Goal: Check status: Check status

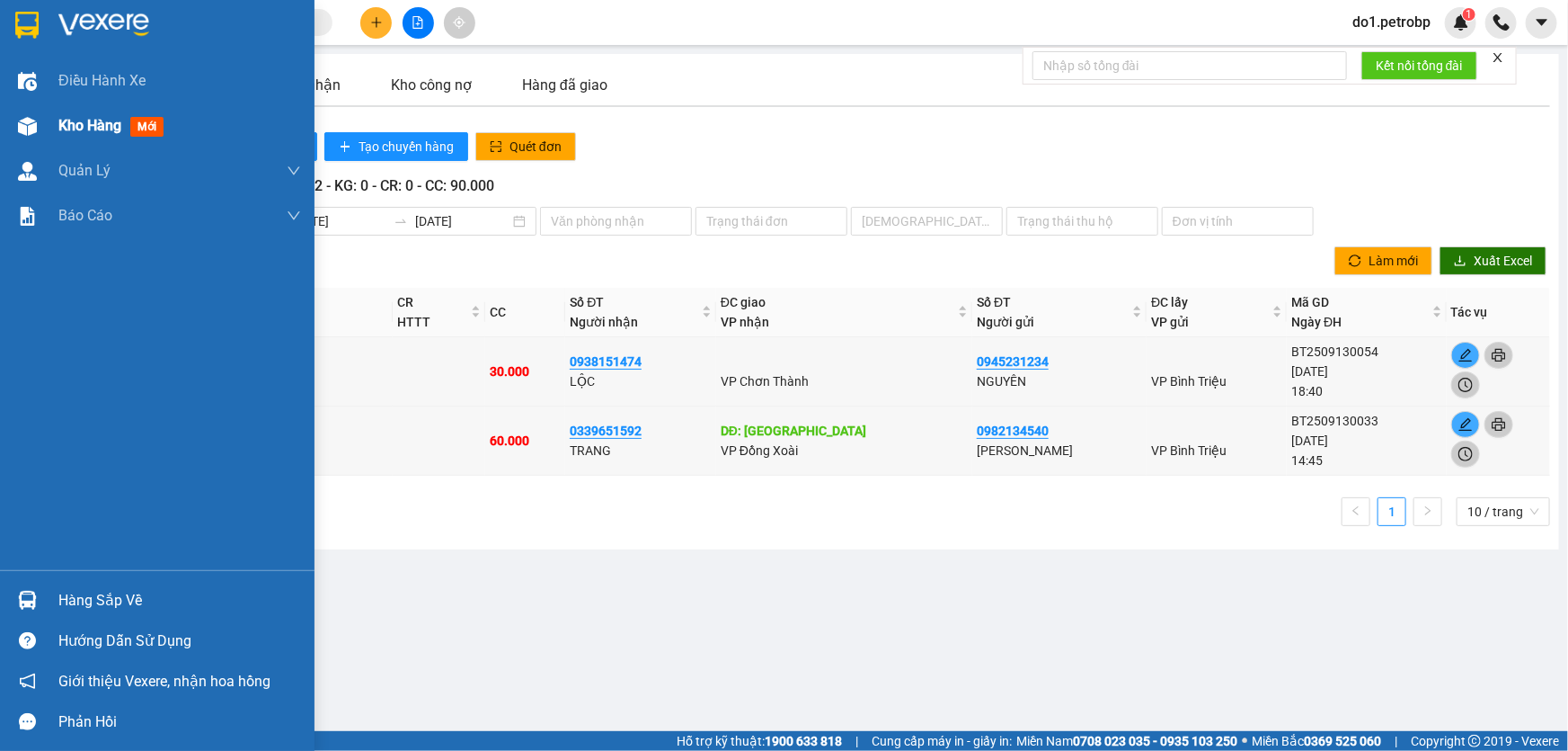
click at [35, 117] on img at bounding box center [27, 126] width 19 height 19
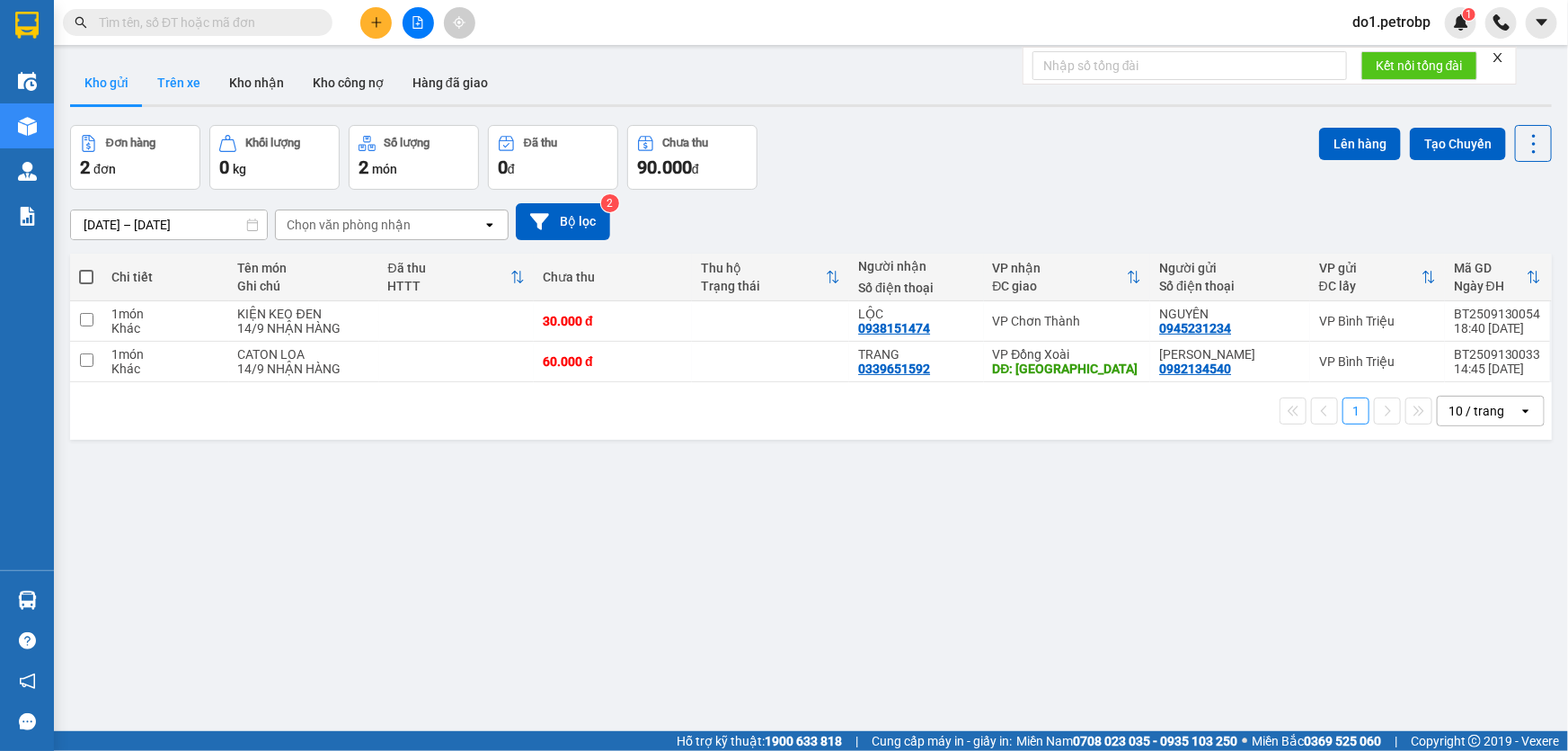
click at [199, 86] on button "Trên xe" at bounding box center [179, 83] width 72 height 43
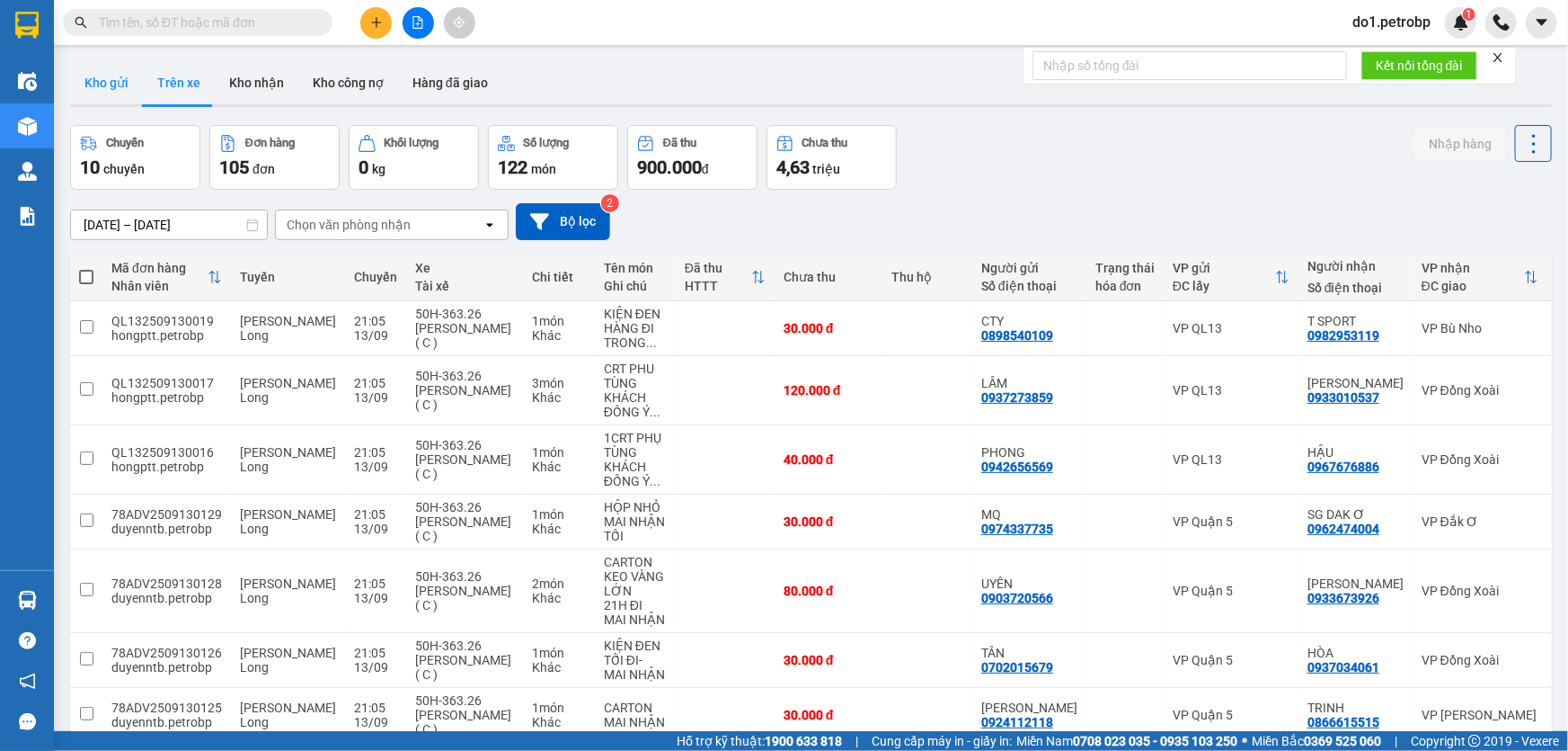
click at [98, 83] on button "Kho gửi" at bounding box center [105, 83] width 73 height 43
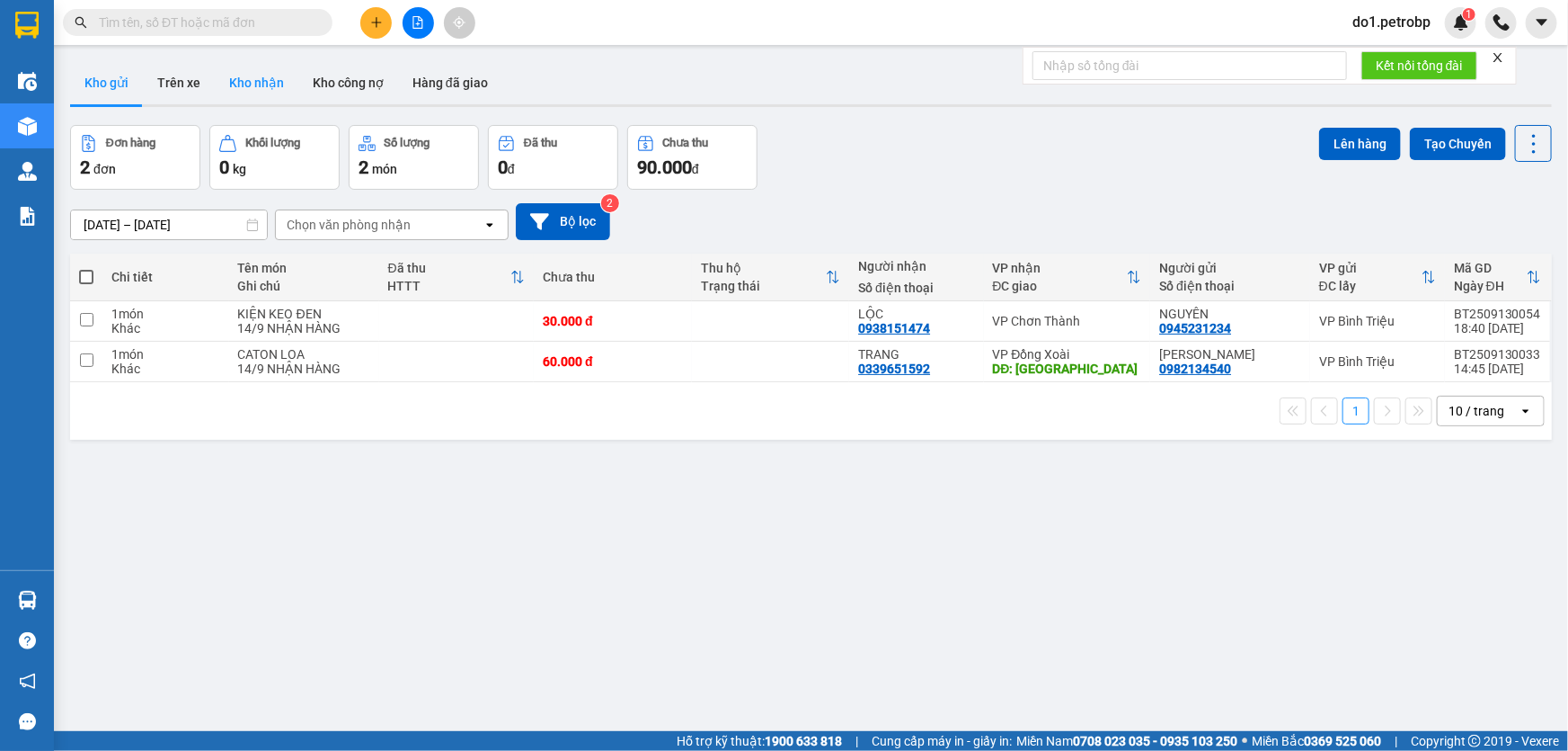
click at [288, 73] on button "Kho nhận" at bounding box center [256, 83] width 84 height 43
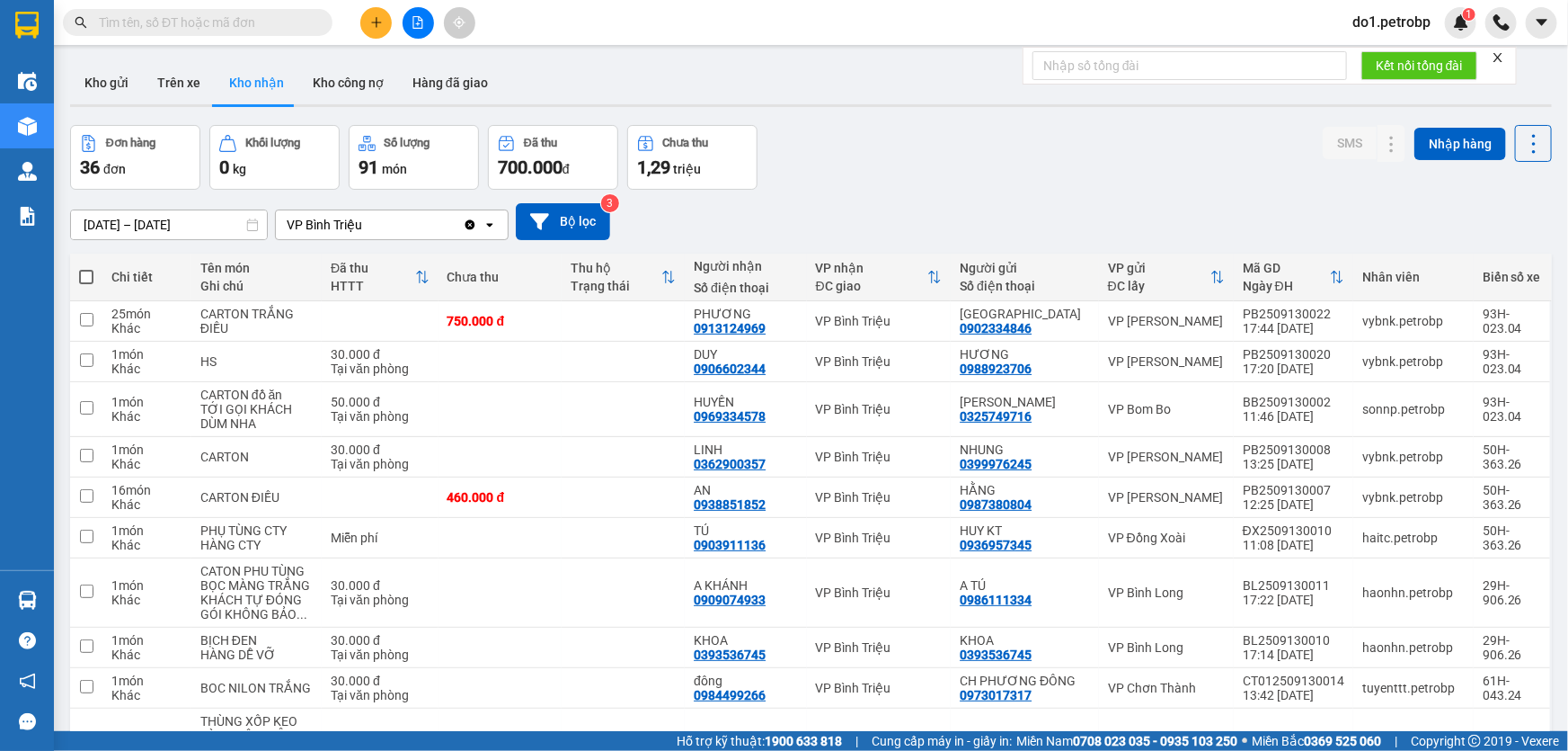
click at [160, 211] on input "[DATE] – [DATE]" at bounding box center [169, 224] width 196 height 29
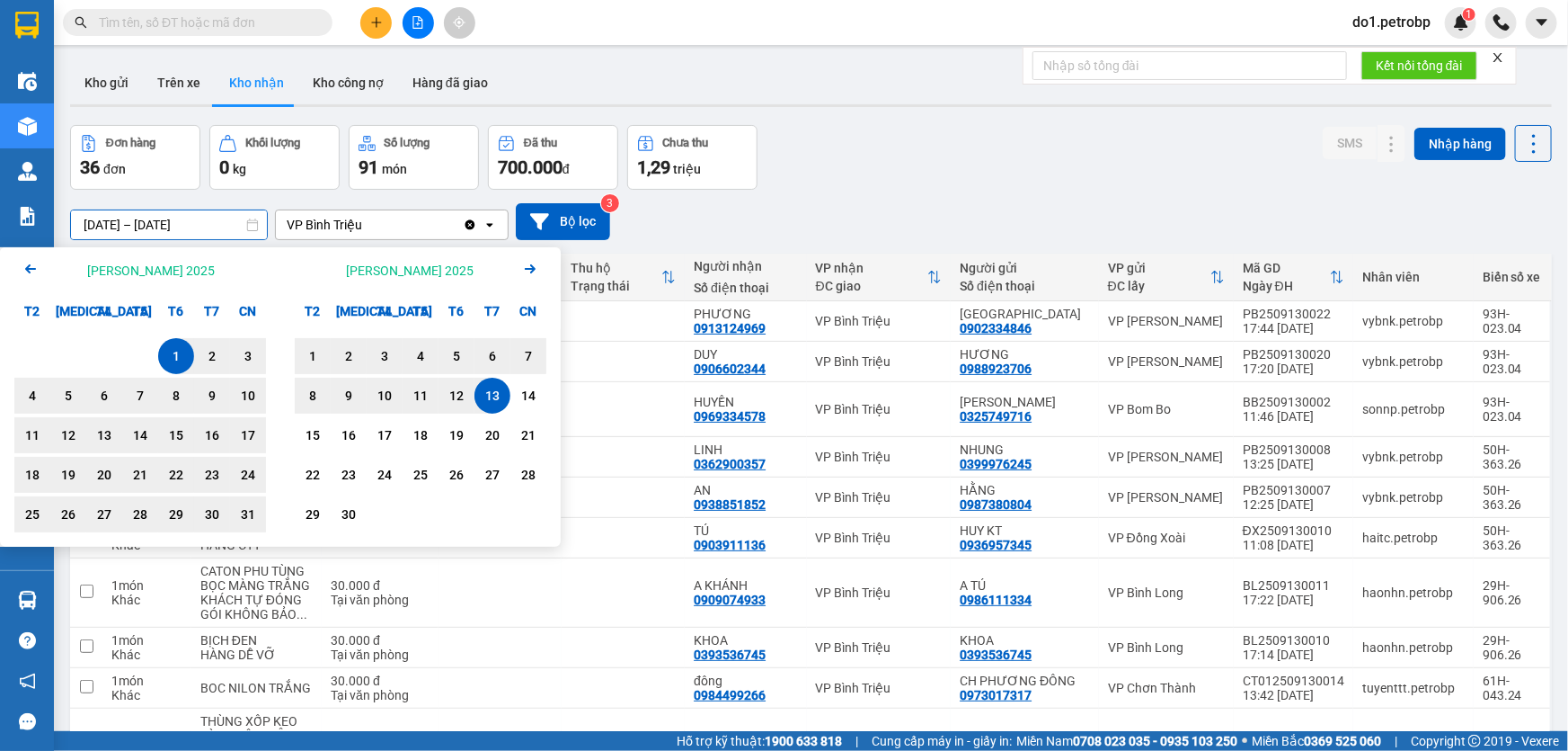
click at [1106, 206] on div "[DATE] – [DATE] Press the down arrow key to interact with the calendar and sele…" at bounding box center [811, 221] width 1482 height 37
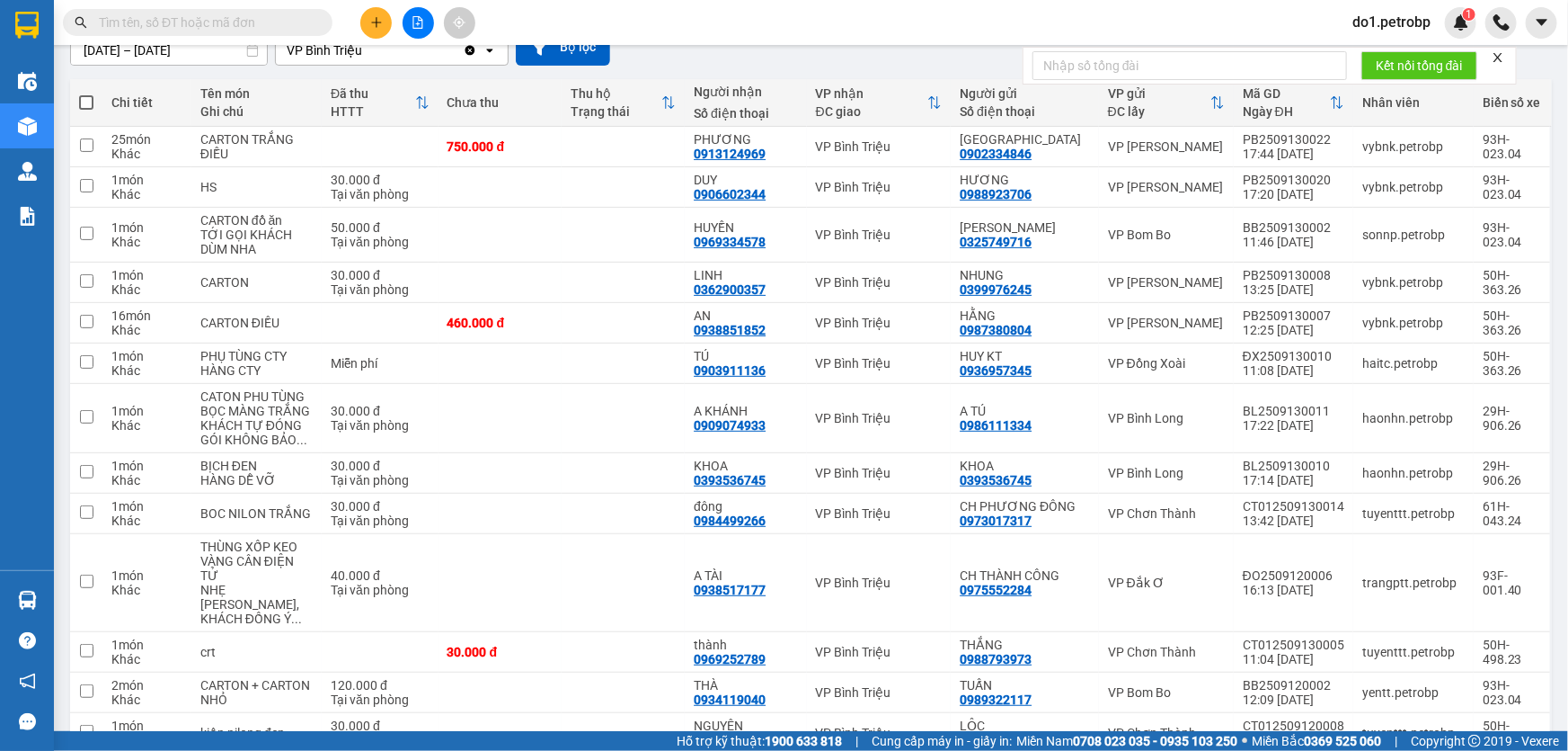
scroll to position [157, 0]
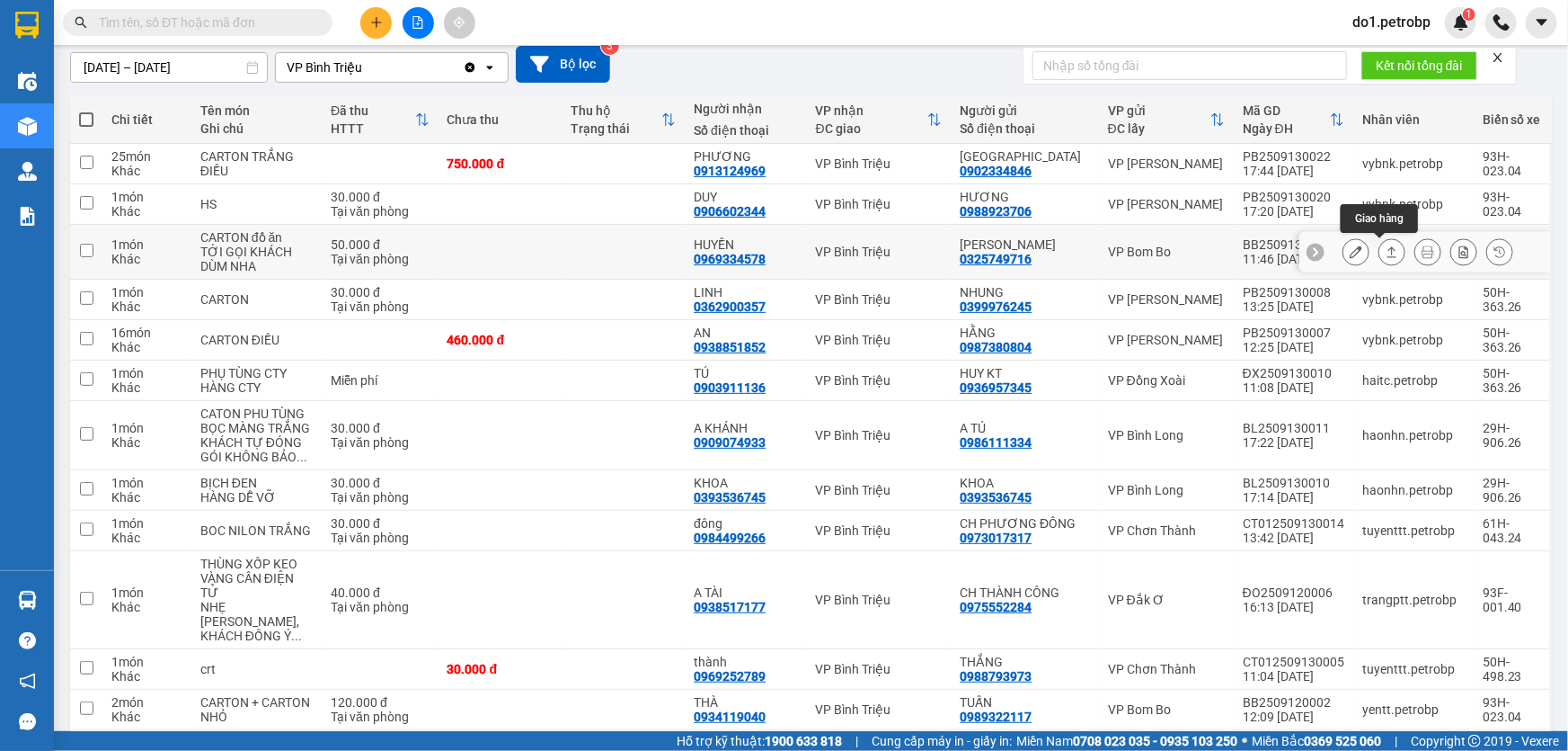
click at [1386, 257] on icon at bounding box center [1392, 252] width 12 height 12
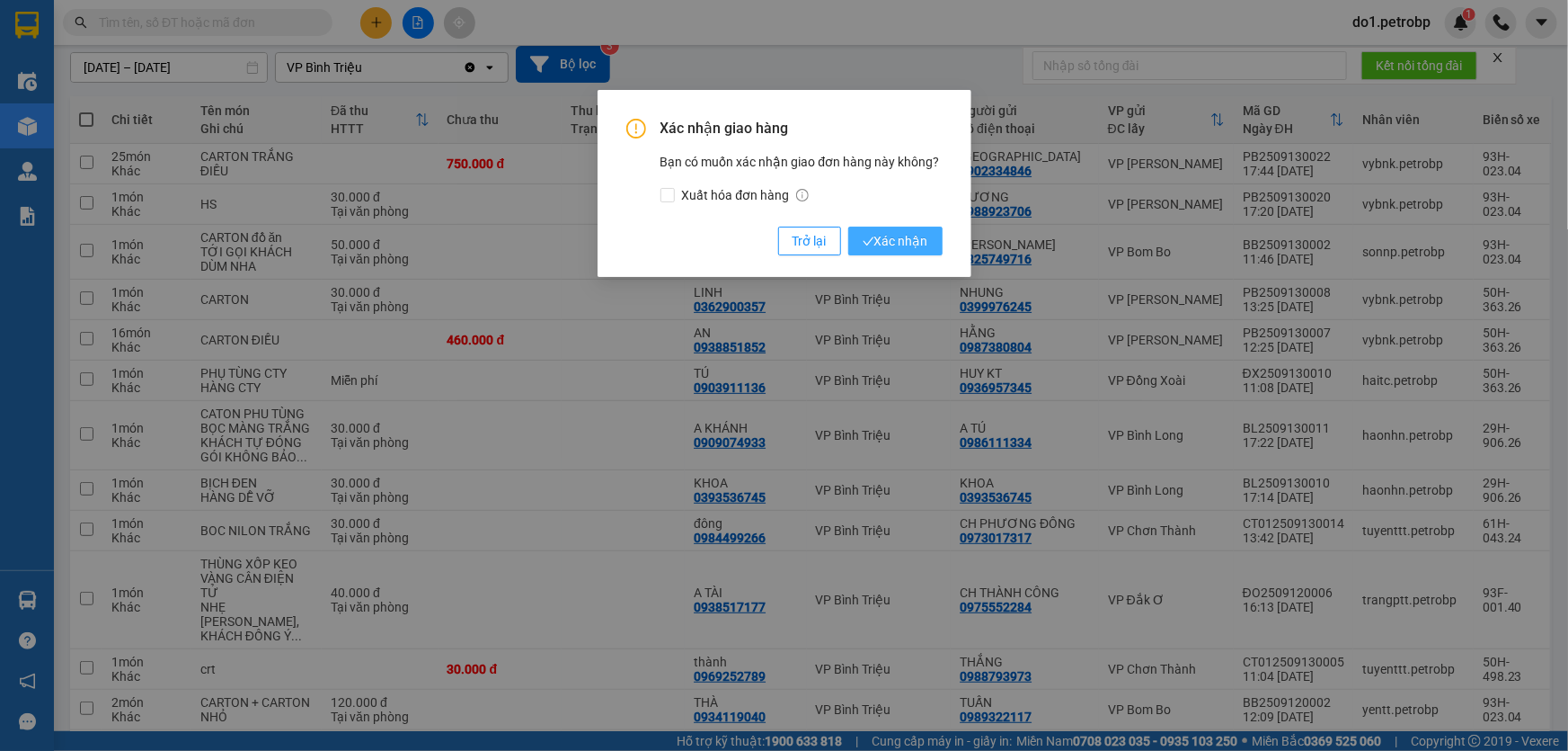
click at [896, 246] on span "Xác nhận" at bounding box center [896, 240] width 66 height 20
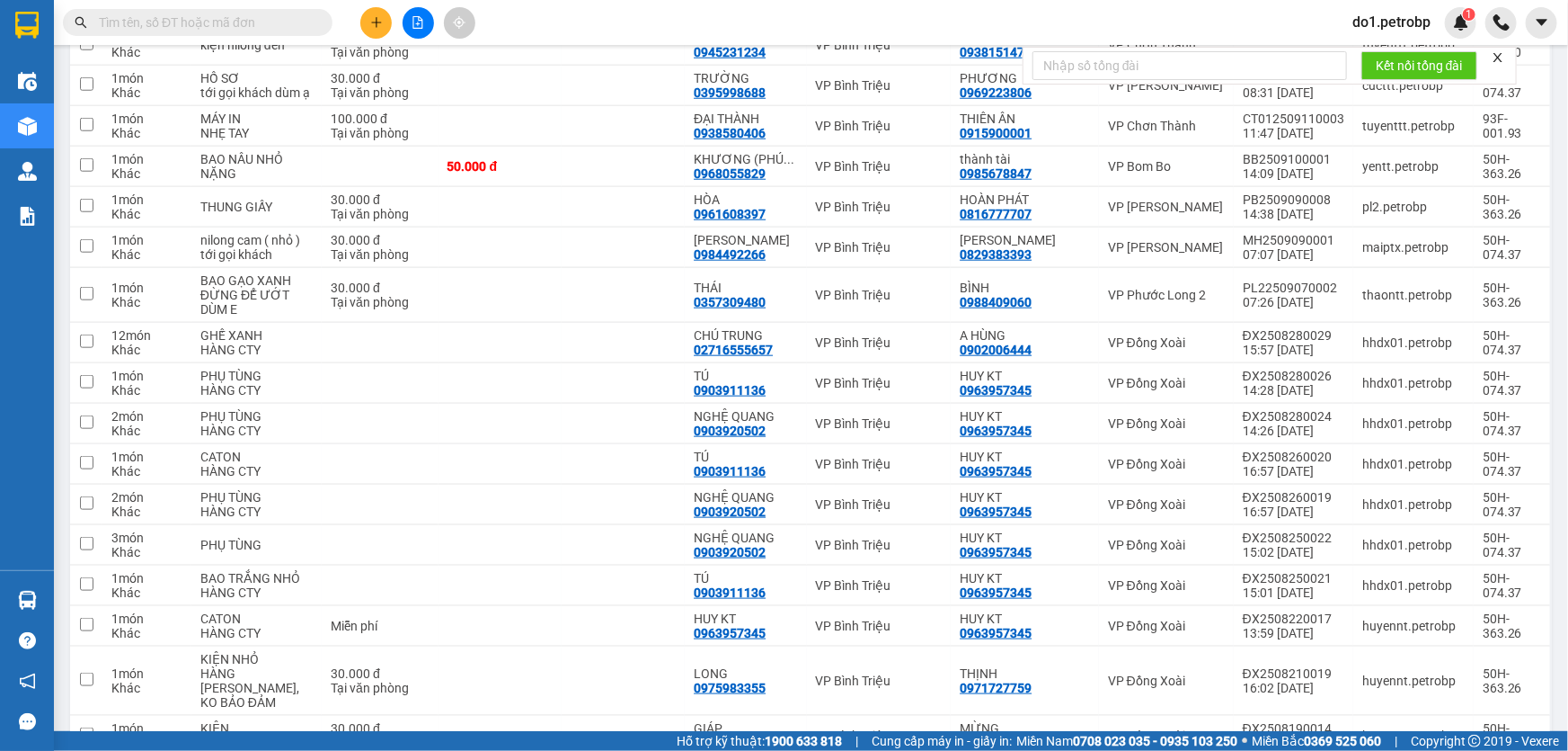
scroll to position [779, 0]
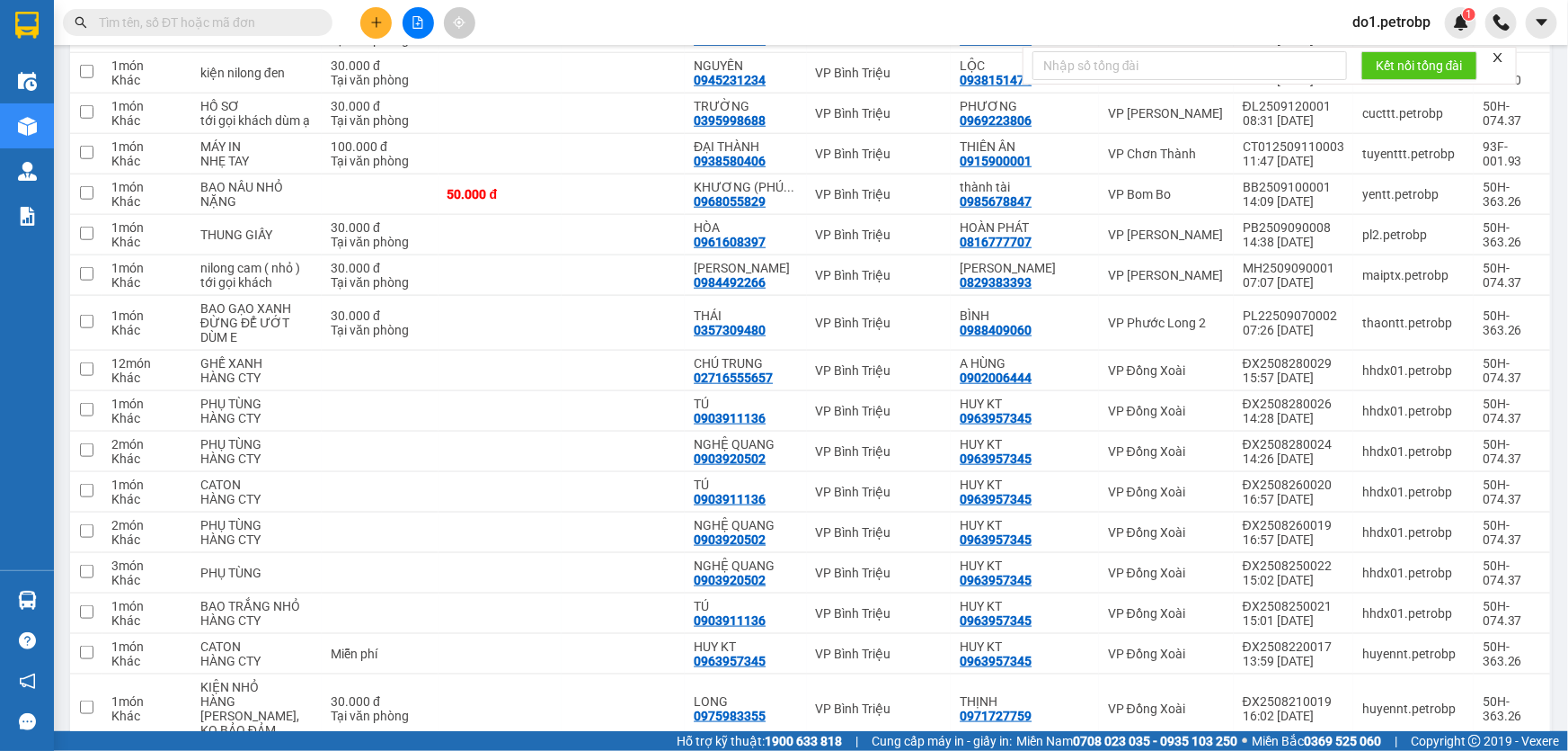
click at [1499, 56] on icon "close" at bounding box center [1498, 57] width 9 height 9
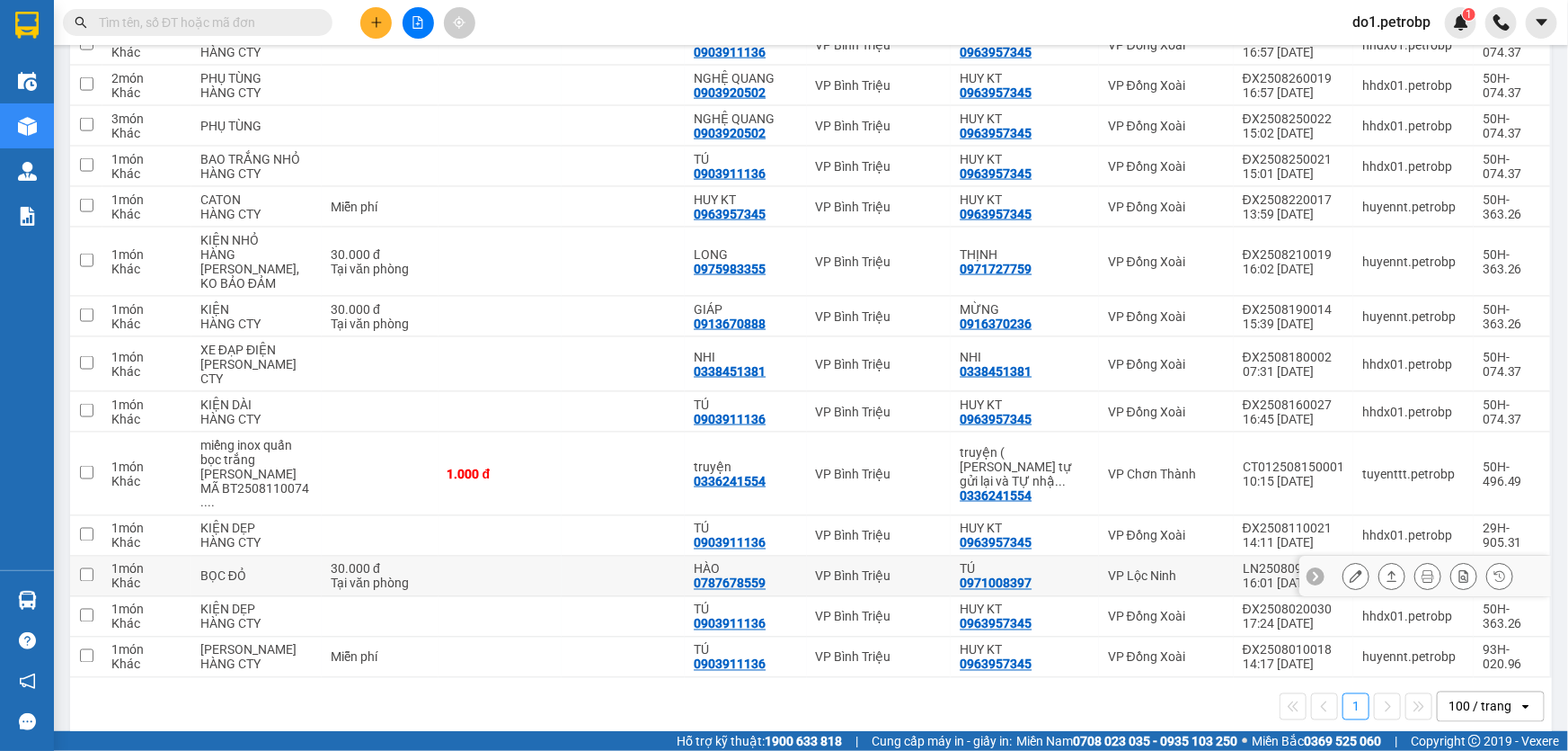
scroll to position [1229, 0]
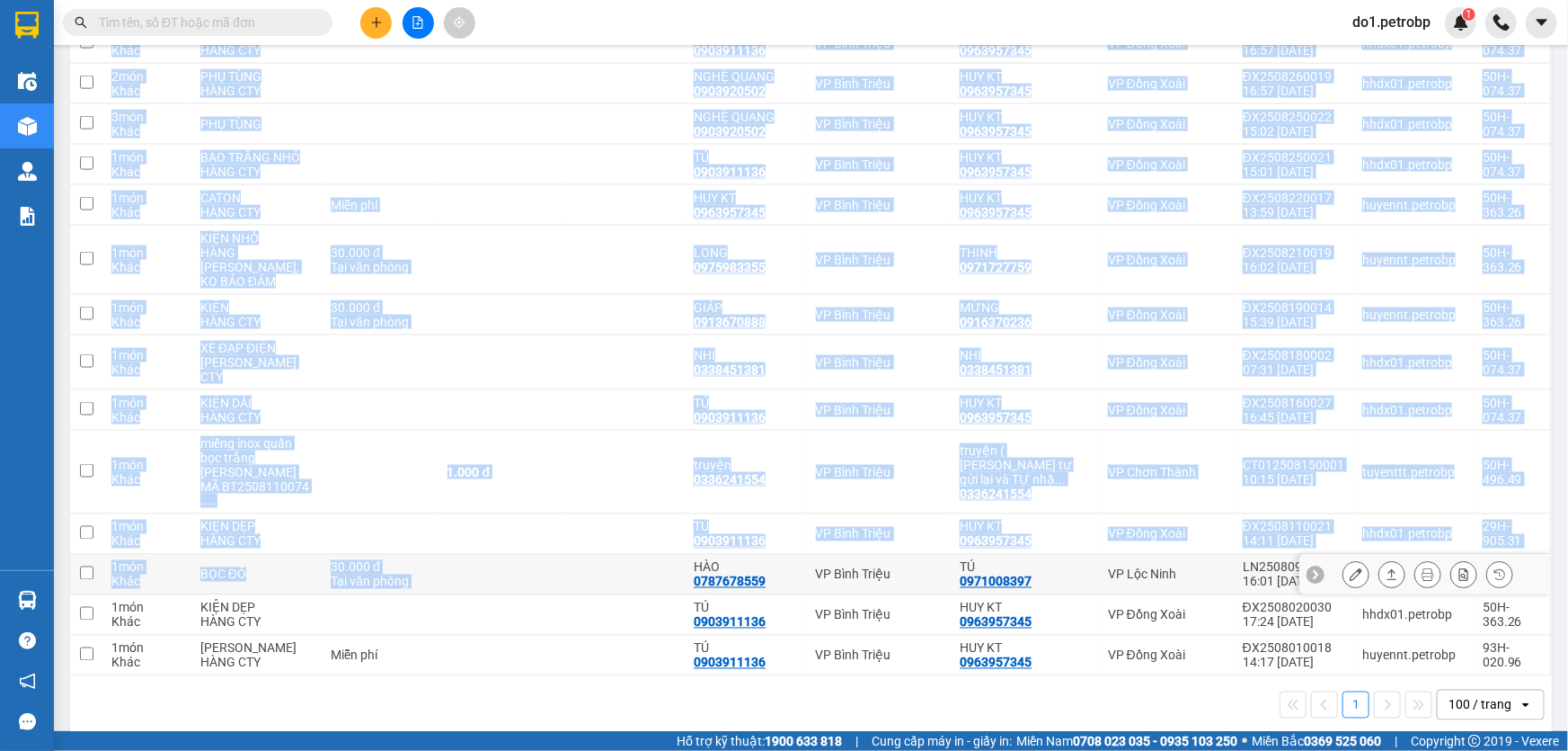
drag, startPoint x: 68, startPoint y: 303, endPoint x: 600, endPoint y: 566, distance: 593.5
click at [600, 566] on td at bounding box center [622, 575] width 123 height 41
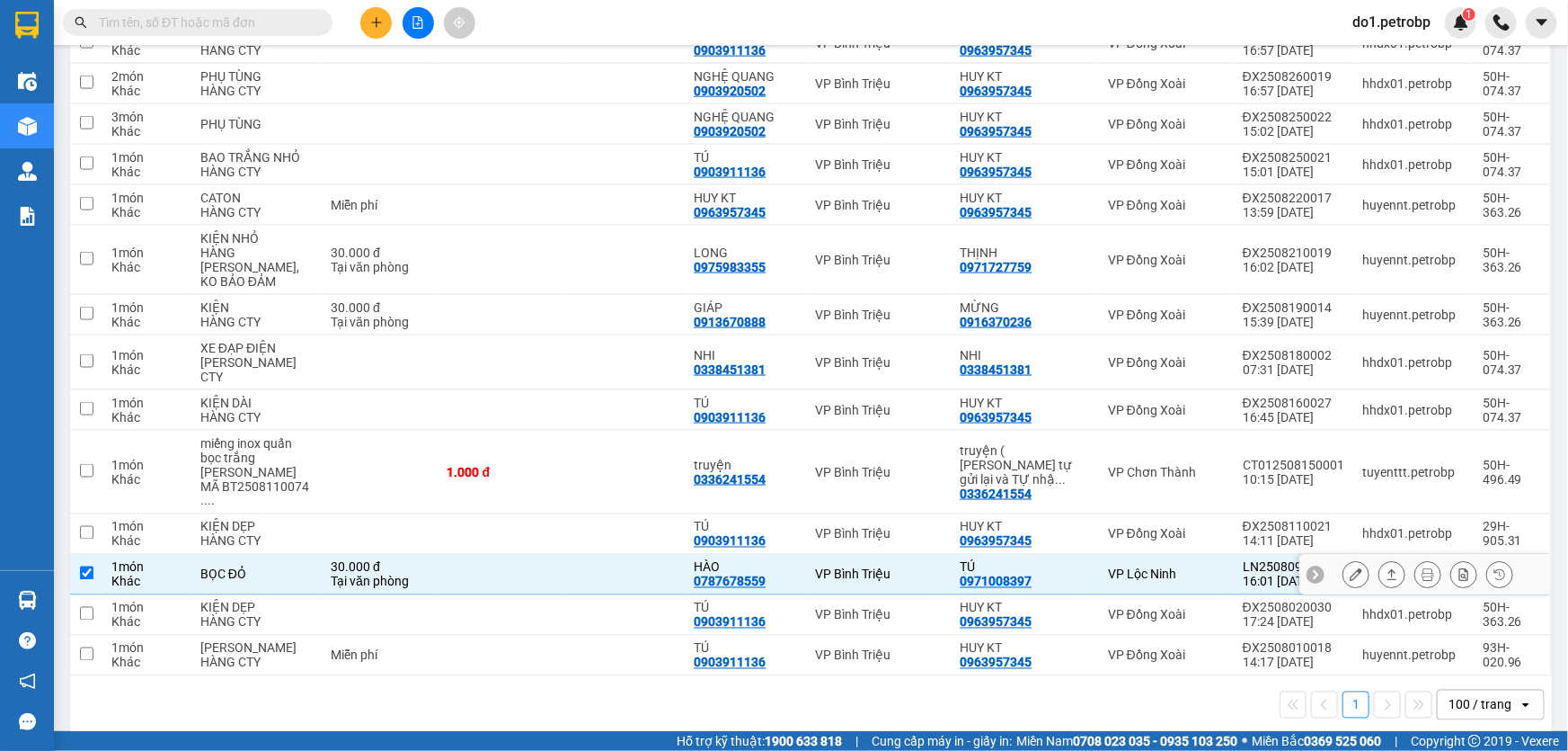
click at [330, 555] on td "30.000 đ Tại văn phòng" at bounding box center [380, 575] width 117 height 41
checkbox input "false"
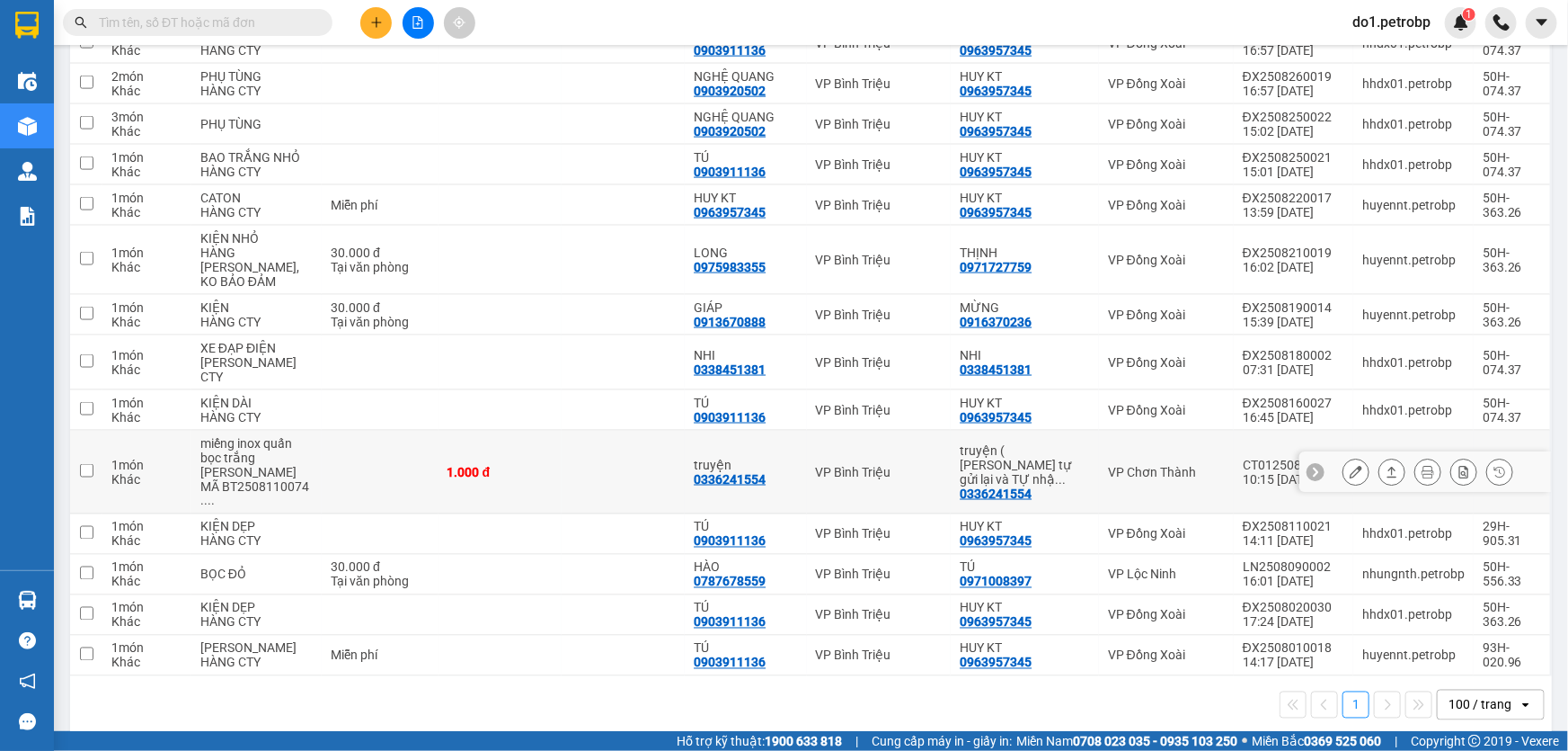
click at [1344, 457] on button at bounding box center [1356, 472] width 25 height 31
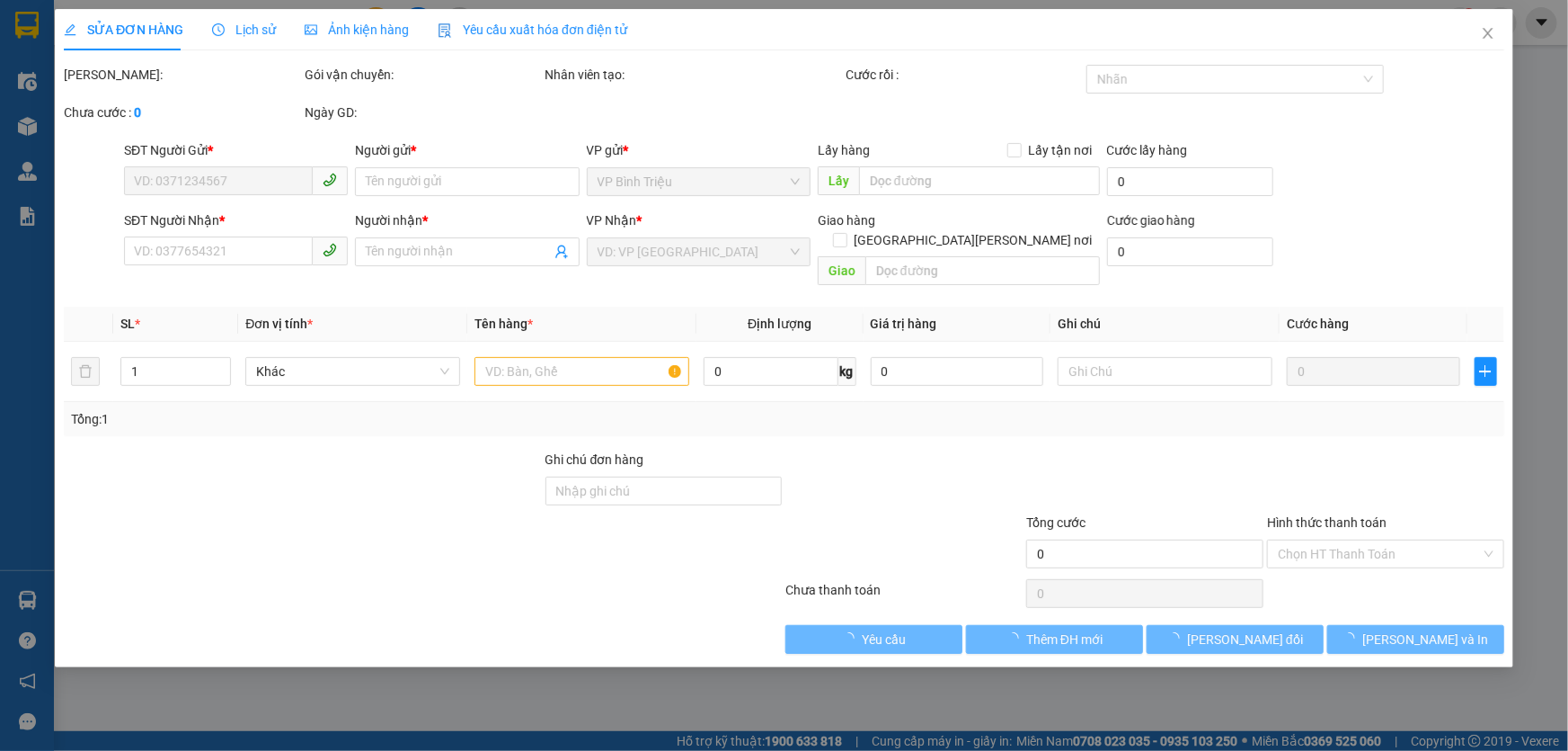
type input "0336241554"
type input "truyện ( [PERSON_NAME] tự gửi lại và TỰ [PERSON_NAME] )"
type input "0336241554"
type input "truyện"
type input "1.000"
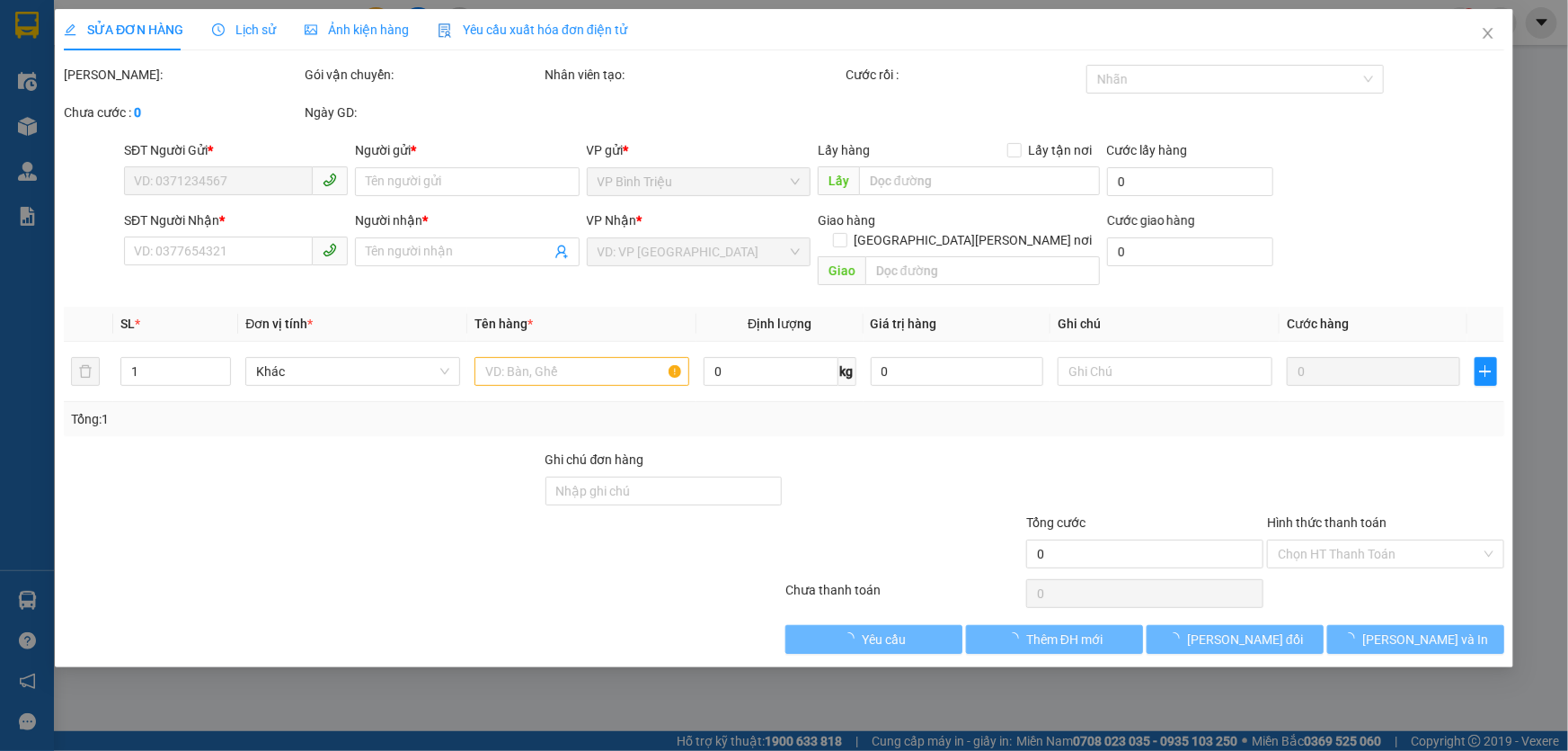
type input "1.000"
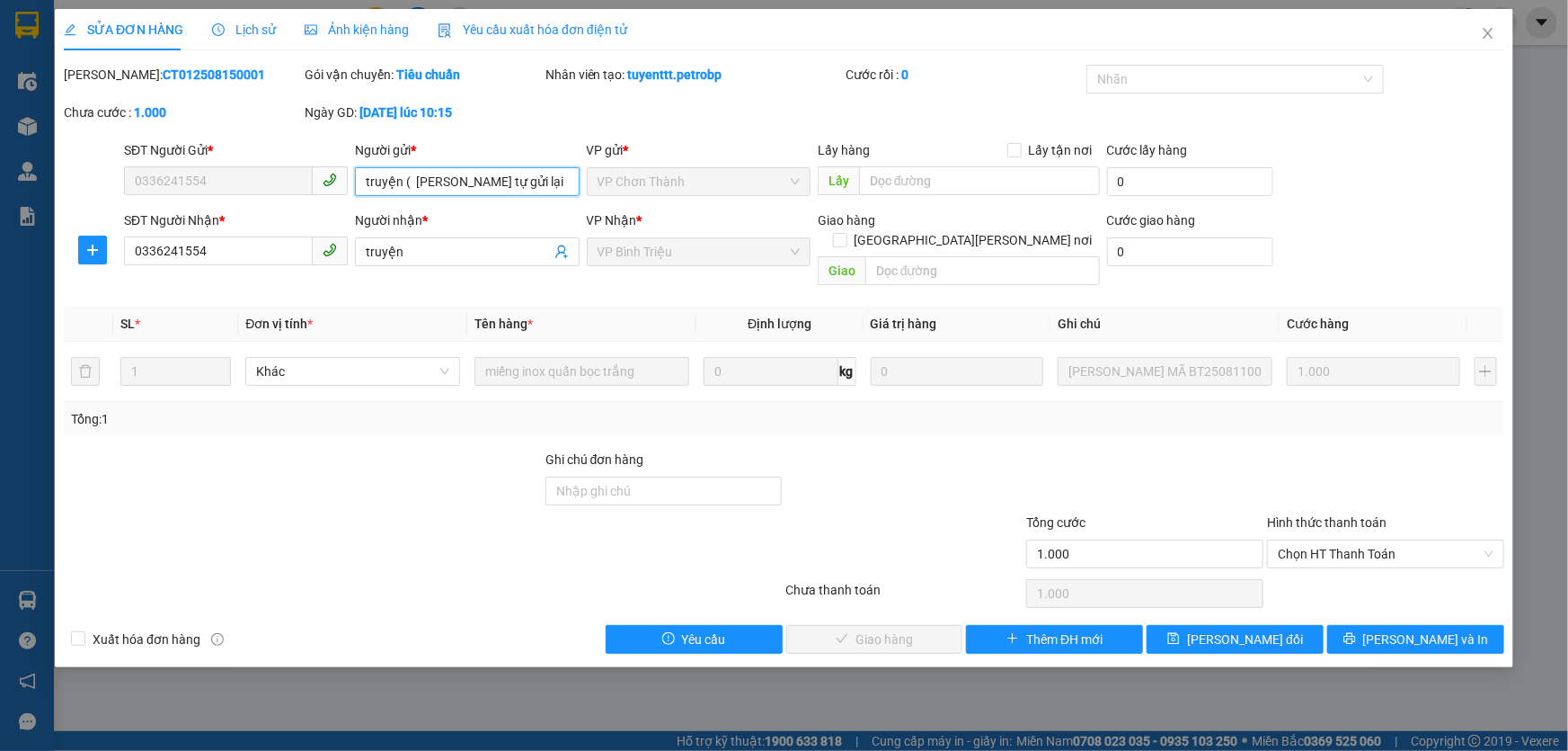
click at [496, 171] on input "truyện ( [PERSON_NAME] tự gửi lại và TỰ [PERSON_NAME] )" at bounding box center [467, 182] width 224 height 29
click at [1477, 30] on span "Close" at bounding box center [1488, 34] width 50 height 50
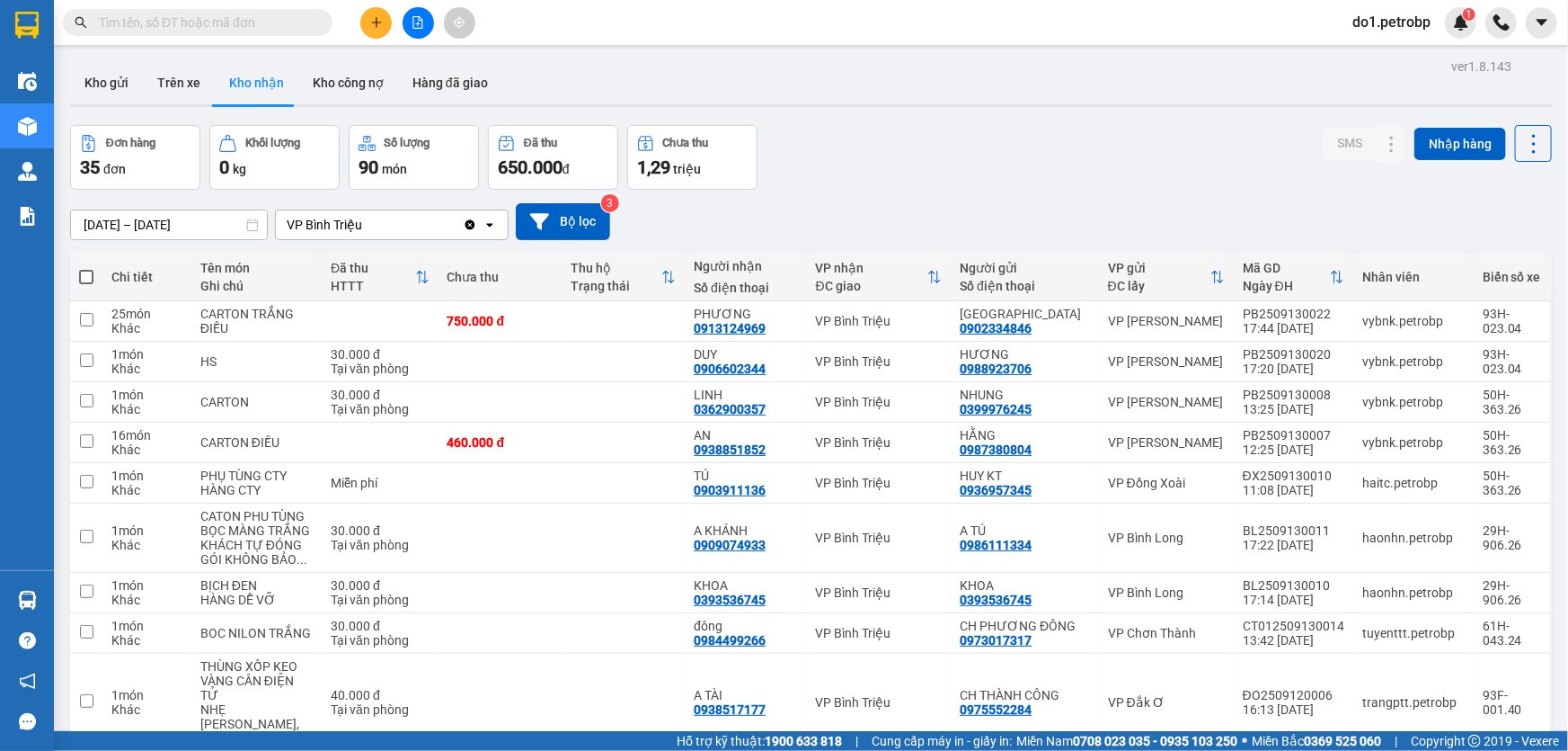
click at [167, 211] on input "[DATE] – [DATE]" at bounding box center [169, 224] width 196 height 29
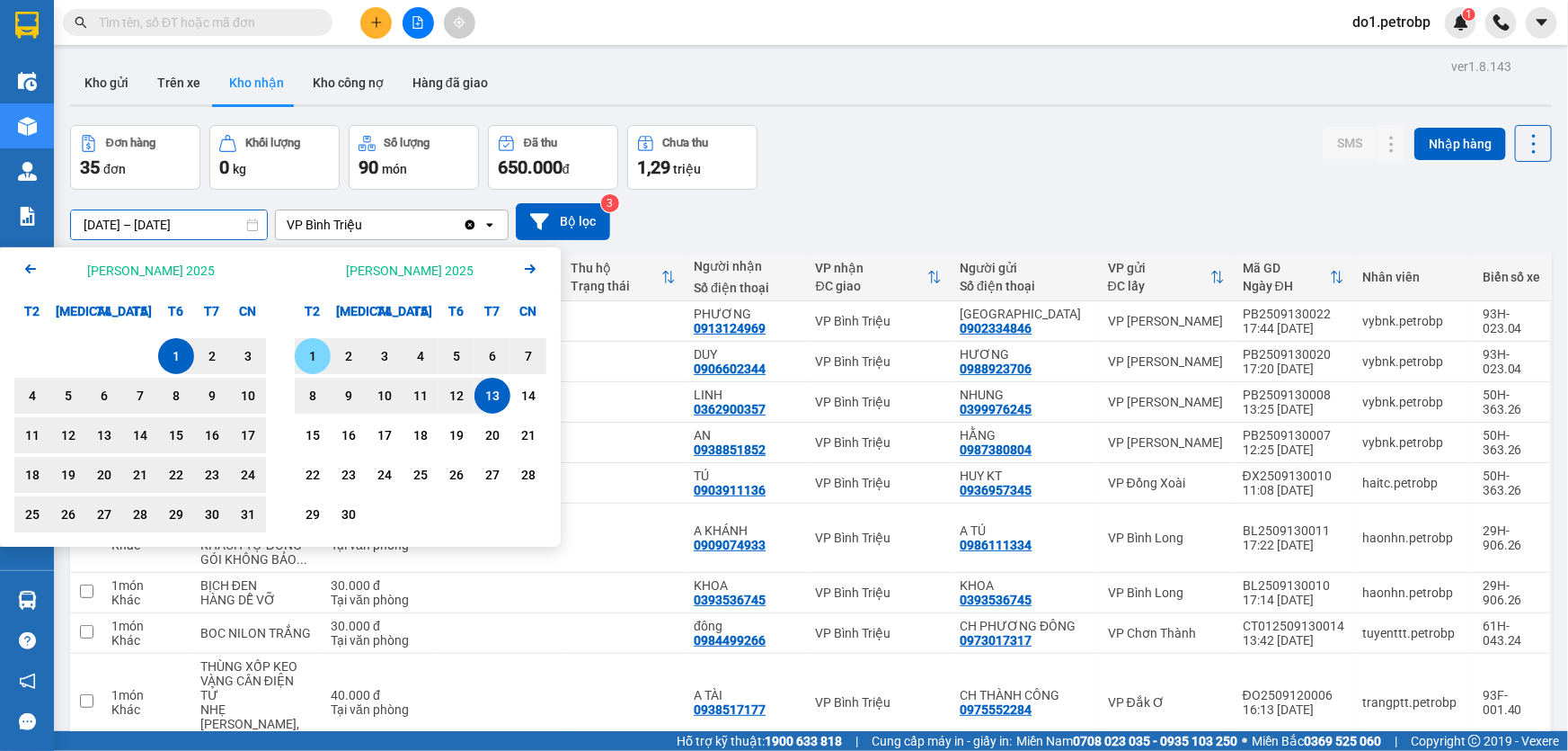
click at [321, 351] on div "1" at bounding box center [313, 355] width 25 height 22
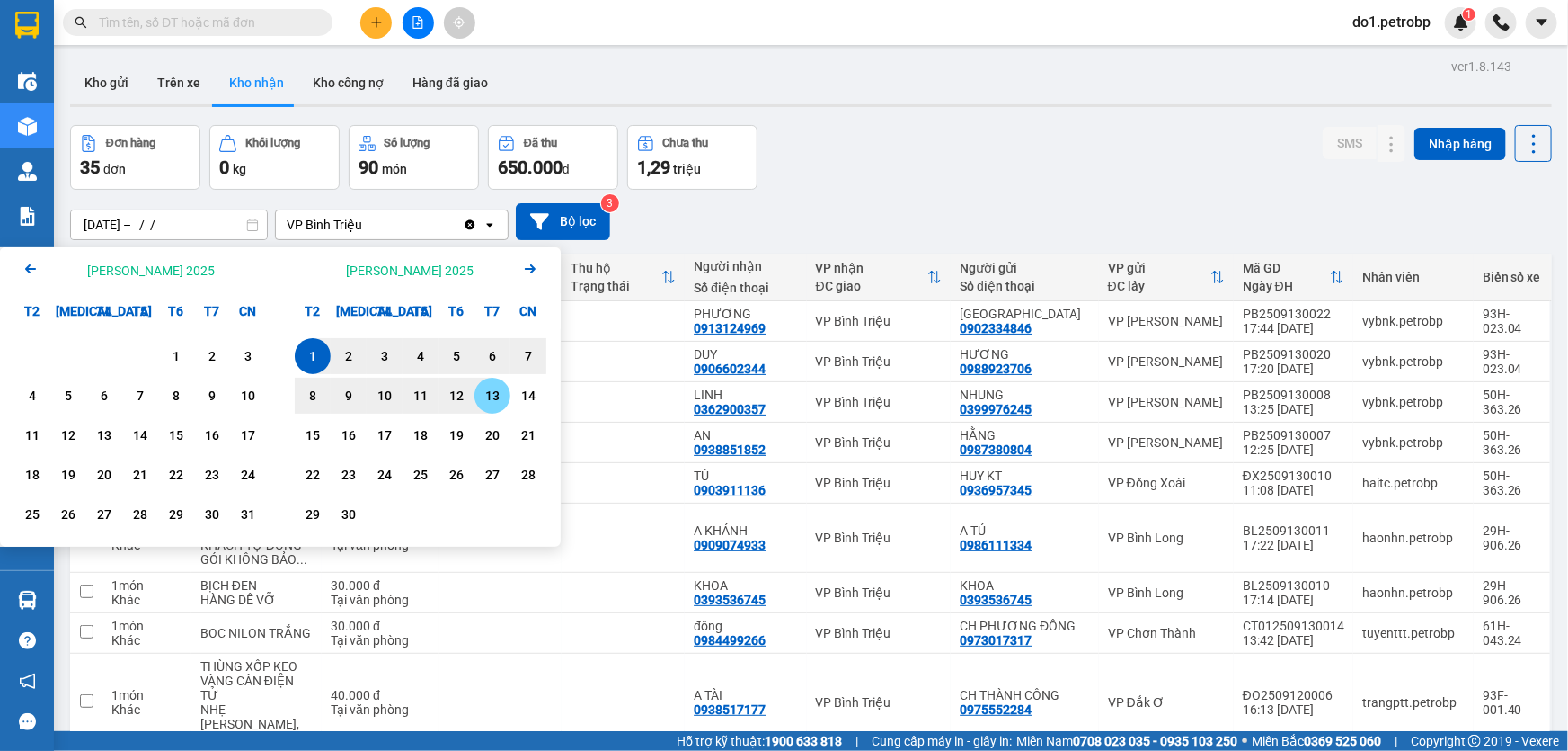
click at [494, 389] on div "13" at bounding box center [493, 395] width 25 height 22
type input "[DATE] – [DATE]"
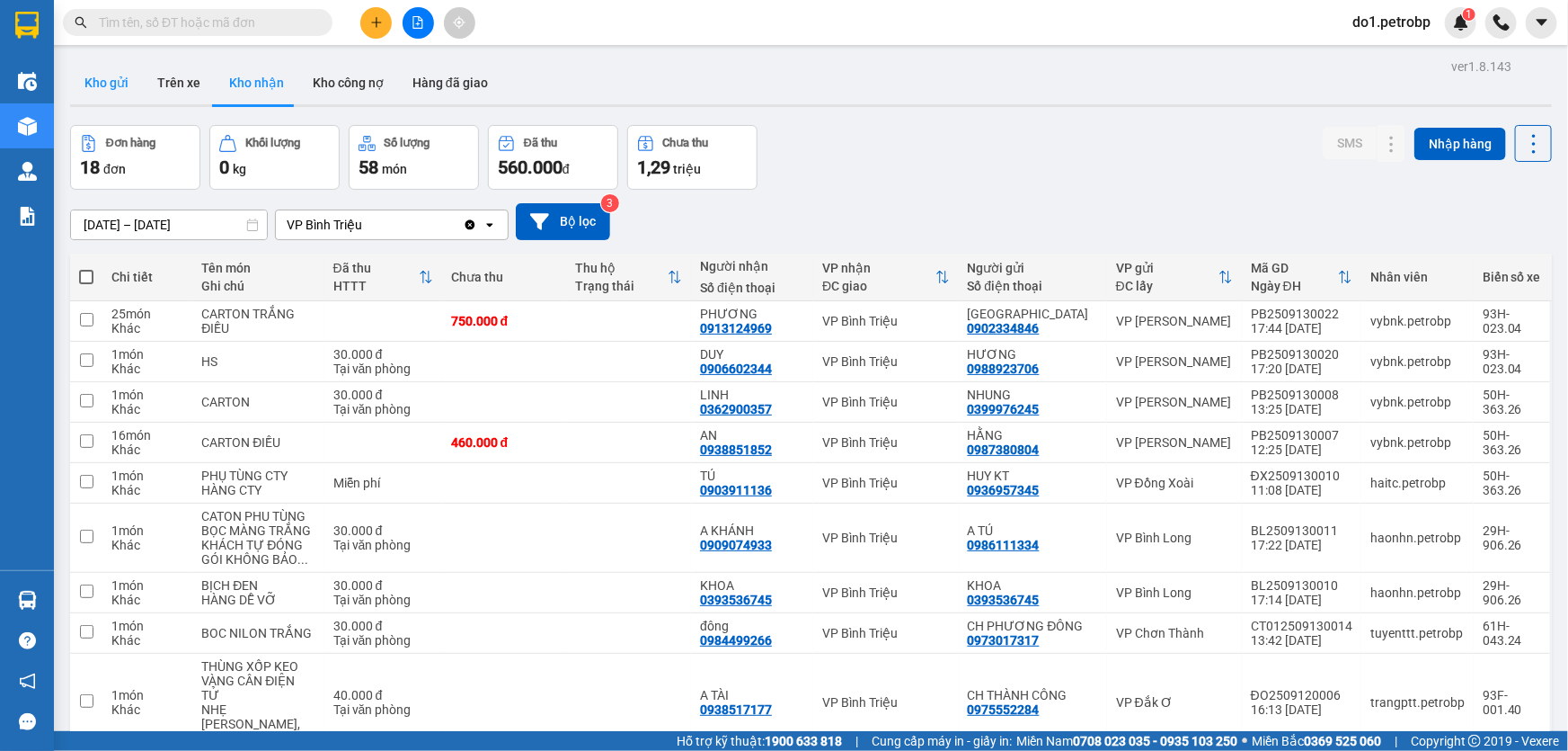
click at [108, 82] on button "Kho gửi" at bounding box center [105, 83] width 73 height 43
